Goal: Navigation & Orientation: Find specific page/section

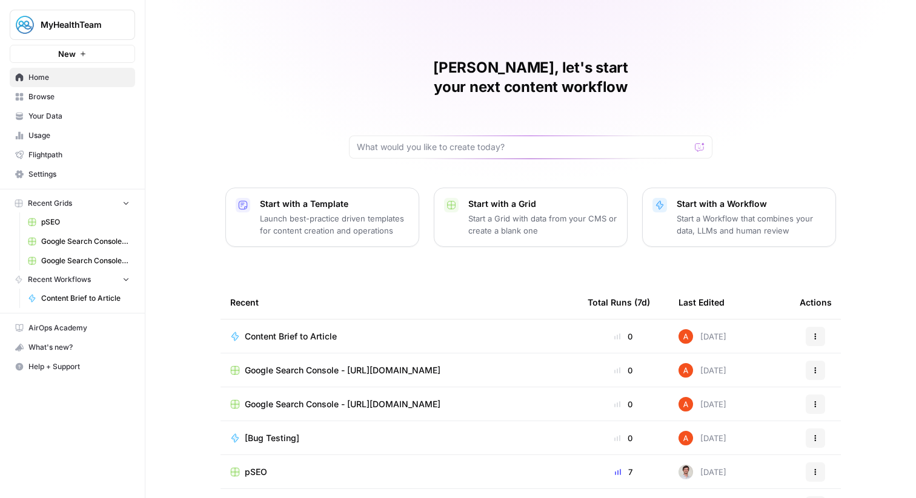
click at [59, 117] on span "Your Data" at bounding box center [78, 116] width 101 height 11
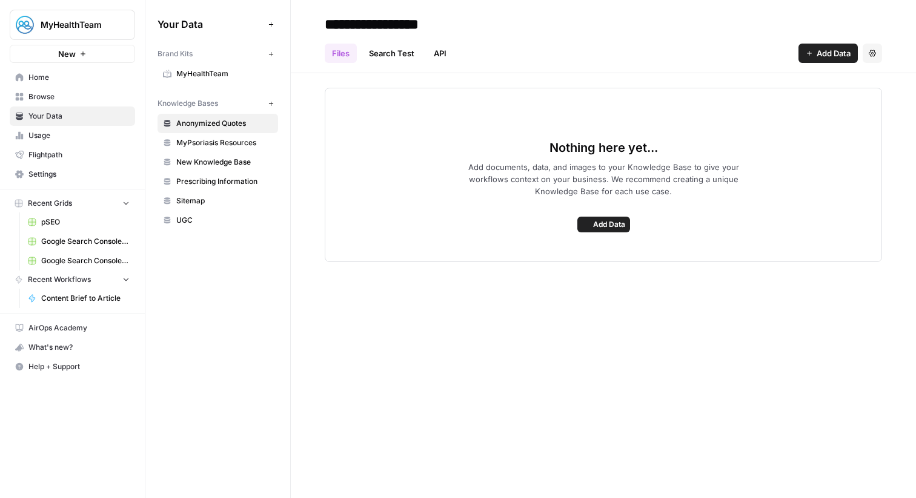
click at [56, 90] on link "Browse" at bounding box center [72, 96] width 125 height 19
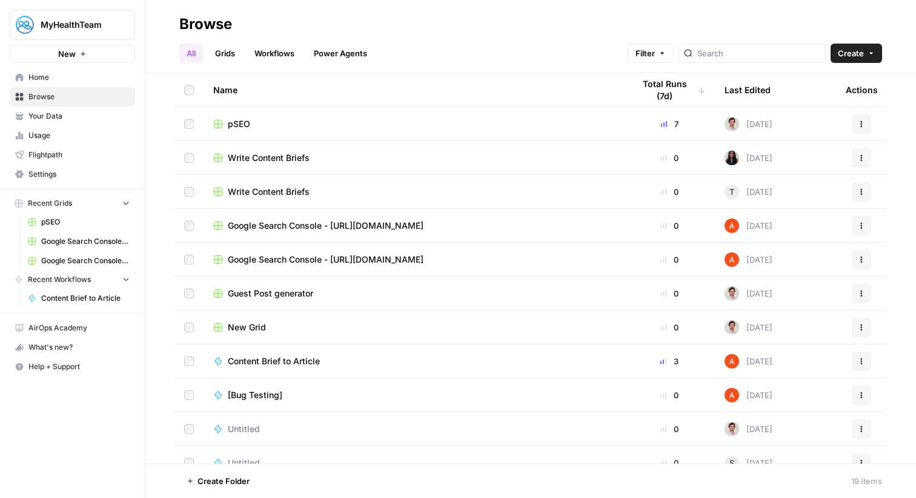
click at [89, 119] on span "Your Data" at bounding box center [78, 116] width 101 height 11
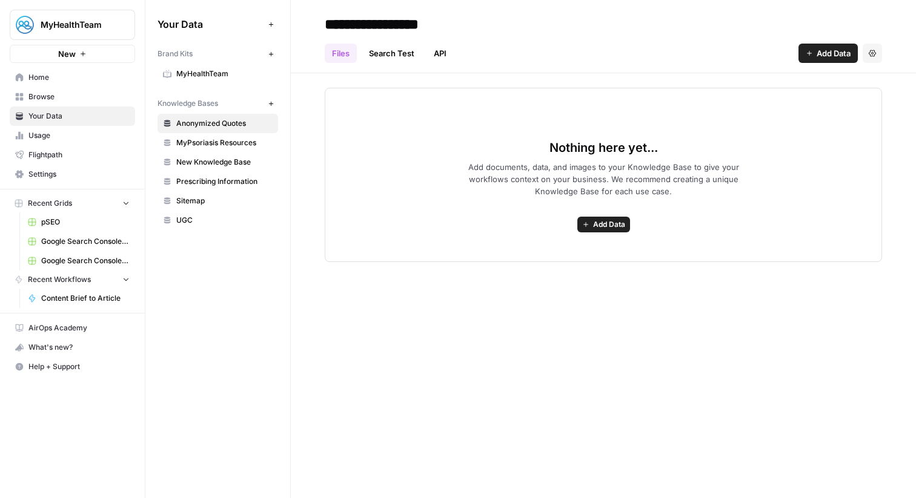
click at [114, 171] on span "Settings" at bounding box center [78, 174] width 101 height 11
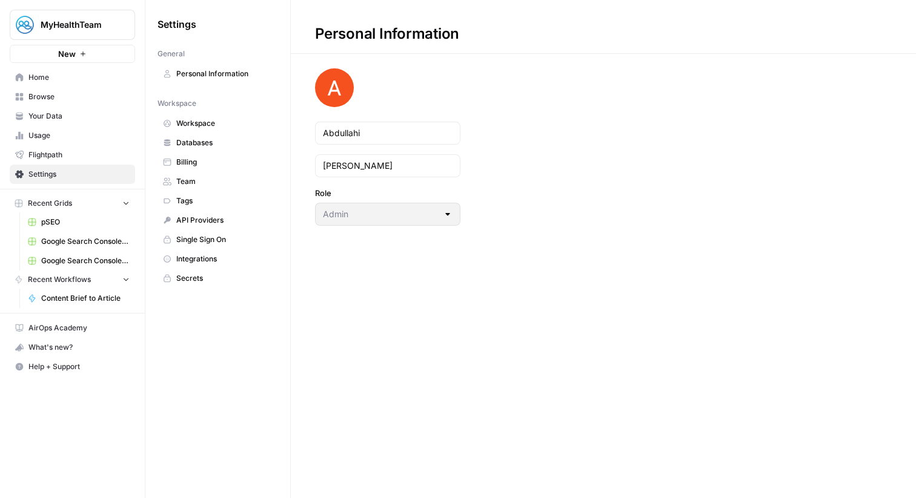
click at [208, 183] on span "Team" at bounding box center [224, 181] width 96 height 11
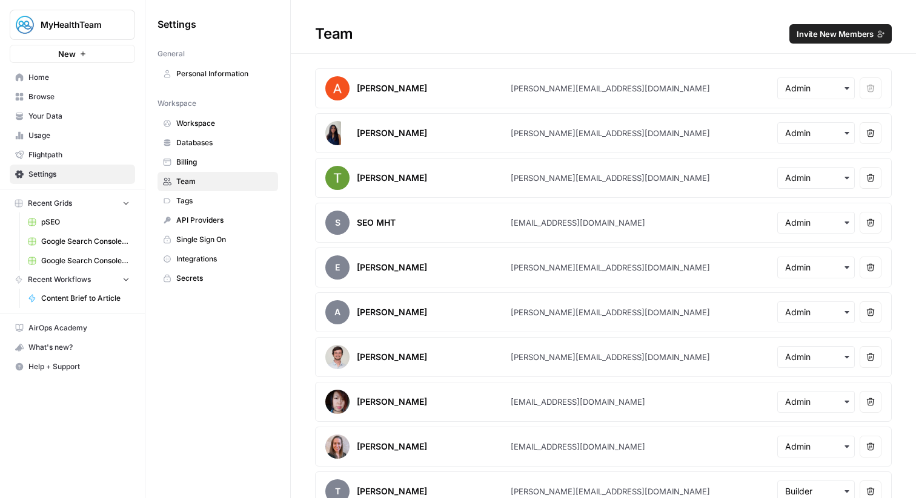
click at [76, 74] on span "Home" at bounding box center [78, 77] width 101 height 11
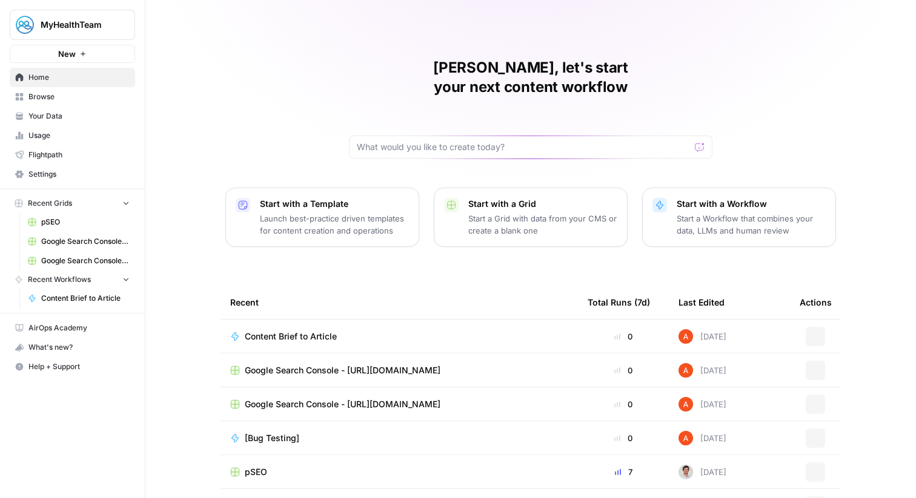
click at [77, 103] on link "Browse" at bounding box center [72, 96] width 125 height 19
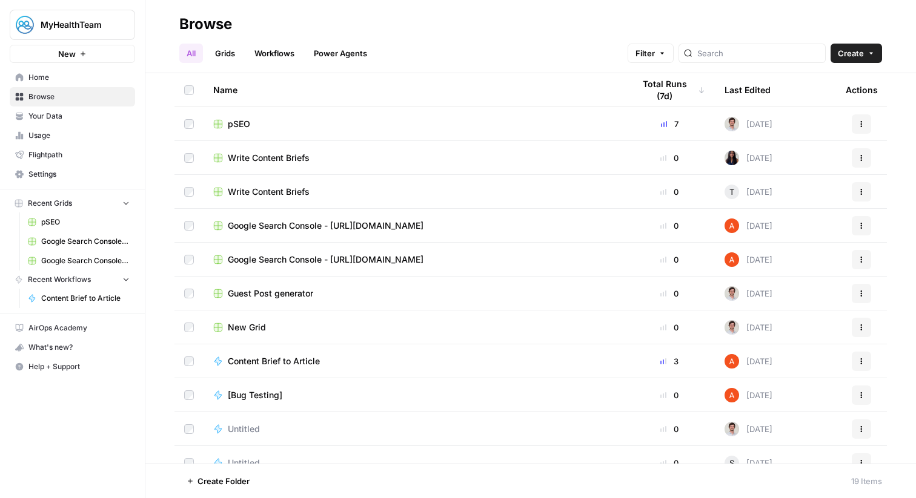
click at [238, 120] on span "pSEO" at bounding box center [239, 124] width 22 height 12
